Goal: Information Seeking & Learning: Compare options

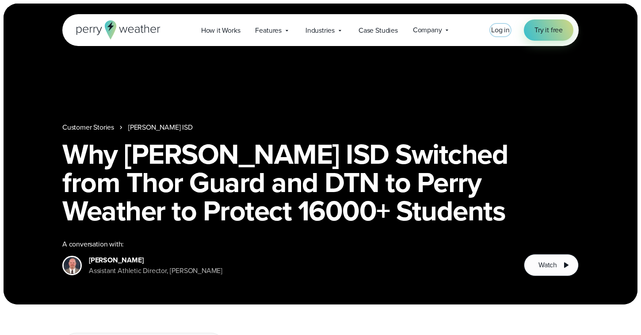
click at [497, 34] on span "Log in" at bounding box center [500, 30] width 19 height 10
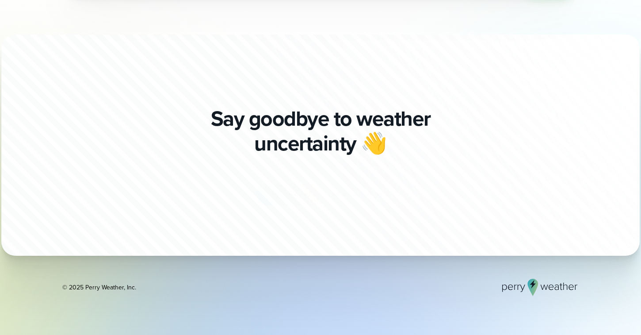
scroll to position [3089, 0]
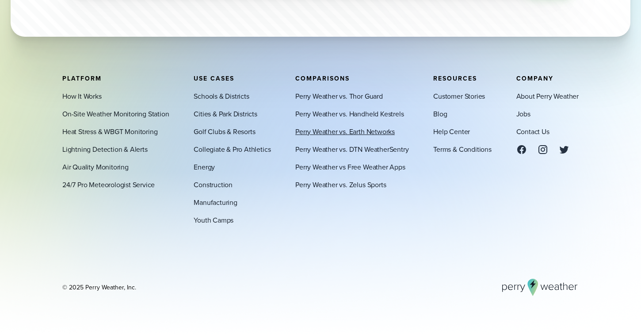
click at [347, 131] on link "Perry Weather vs. Earth Networks" at bounding box center [344, 131] width 99 height 11
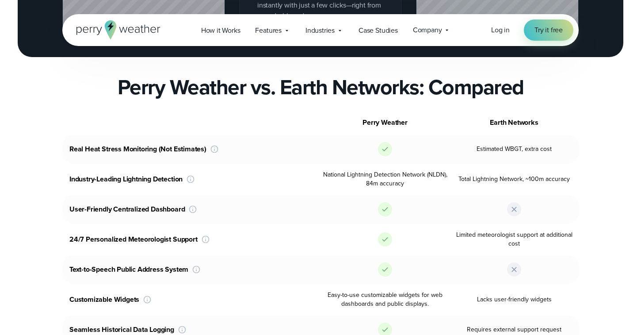
scroll to position [1386, 0]
